Goal: Information Seeking & Learning: Learn about a topic

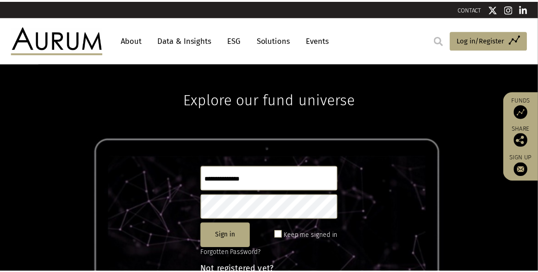
scroll to position [18, 0]
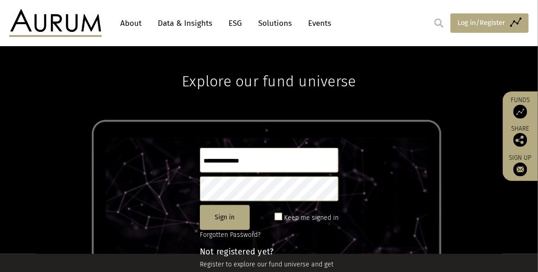
type input "**********"
click at [476, 24] on span "Log in/Register" at bounding box center [481, 22] width 48 height 11
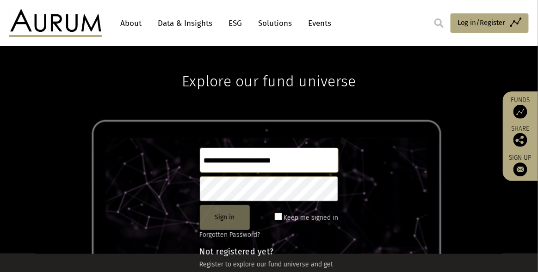
click at [231, 220] on button "Sign in" at bounding box center [225, 217] width 50 height 25
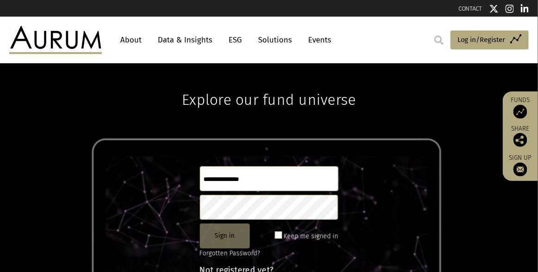
type input "**********"
click at [225, 238] on button "Sign in" at bounding box center [225, 236] width 50 height 25
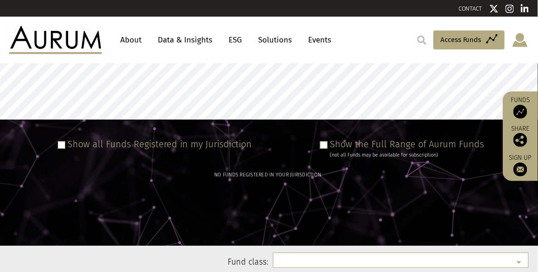
select select
click at [201, 44] on link "Data & Insights" at bounding box center [185, 39] width 64 height 17
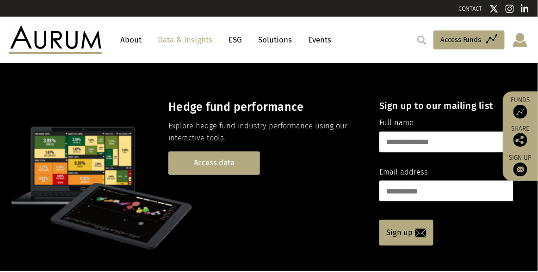
click at [215, 165] on link "Access data" at bounding box center [214, 164] width 92 height 24
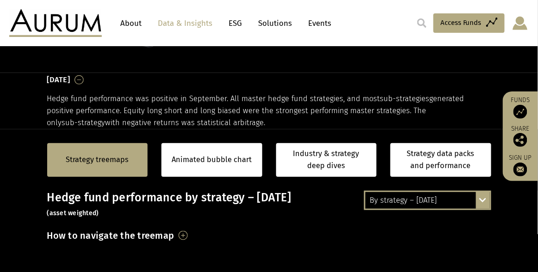
scroll to position [120, 0]
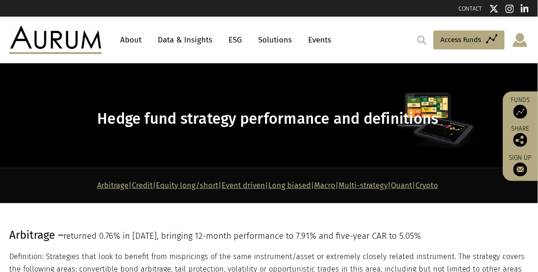
click at [202, 40] on link "Data & Insights" at bounding box center [185, 39] width 64 height 17
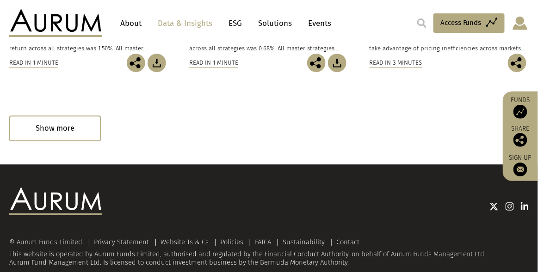
scroll to position [703, 0]
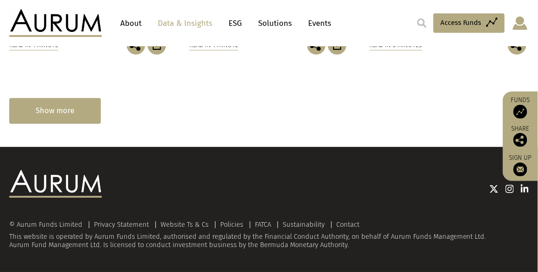
click at [54, 104] on div "Show more" at bounding box center [55, 110] width 92 height 25
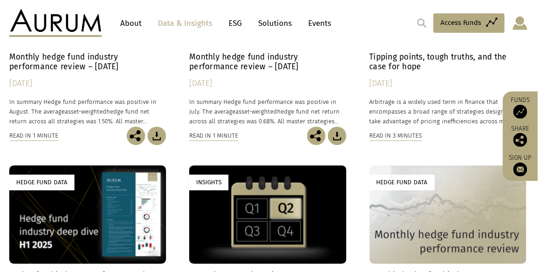
scroll to position [687, 0]
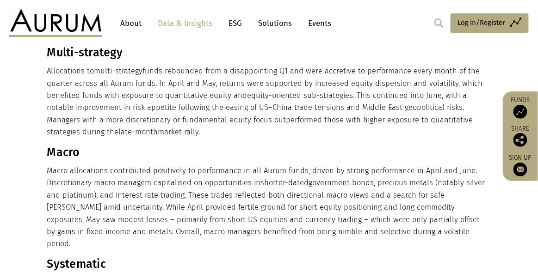
scroll to position [461, 0]
